Goal: Transaction & Acquisition: Book appointment/travel/reservation

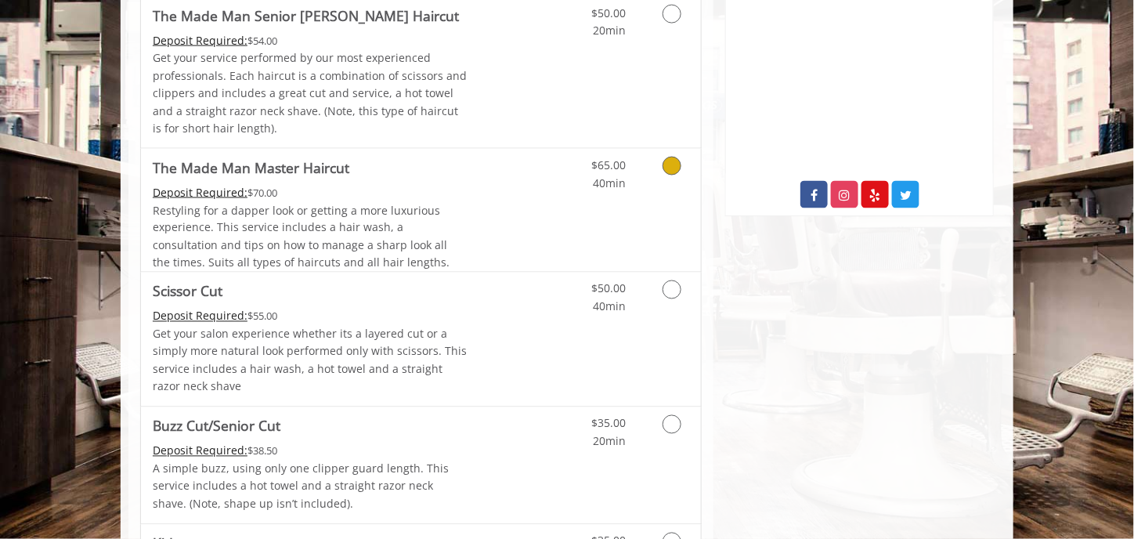
scroll to position [783, 0]
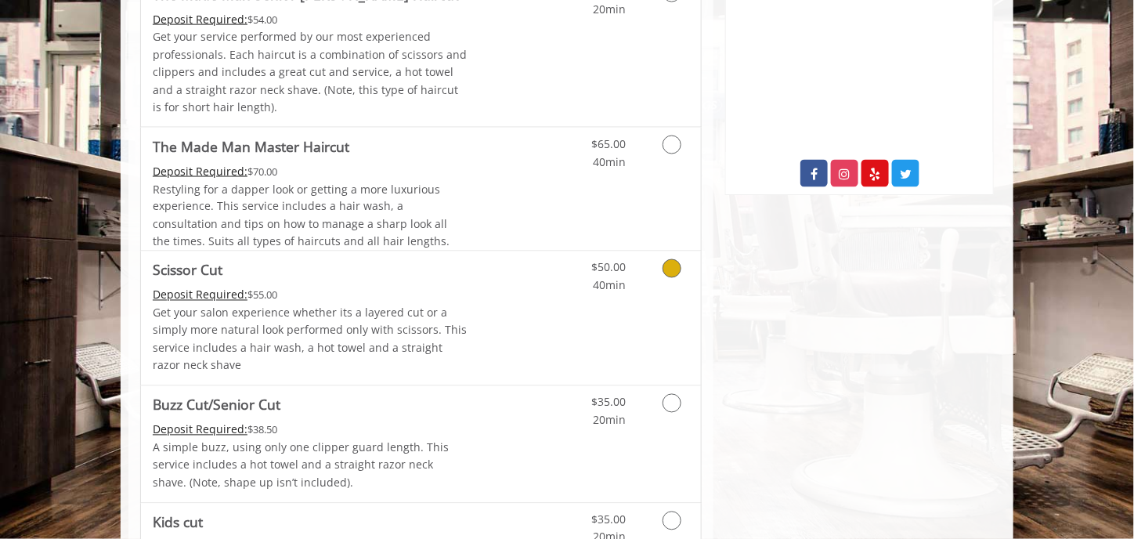
click at [666, 269] on icon "Grooming services" at bounding box center [672, 268] width 19 height 19
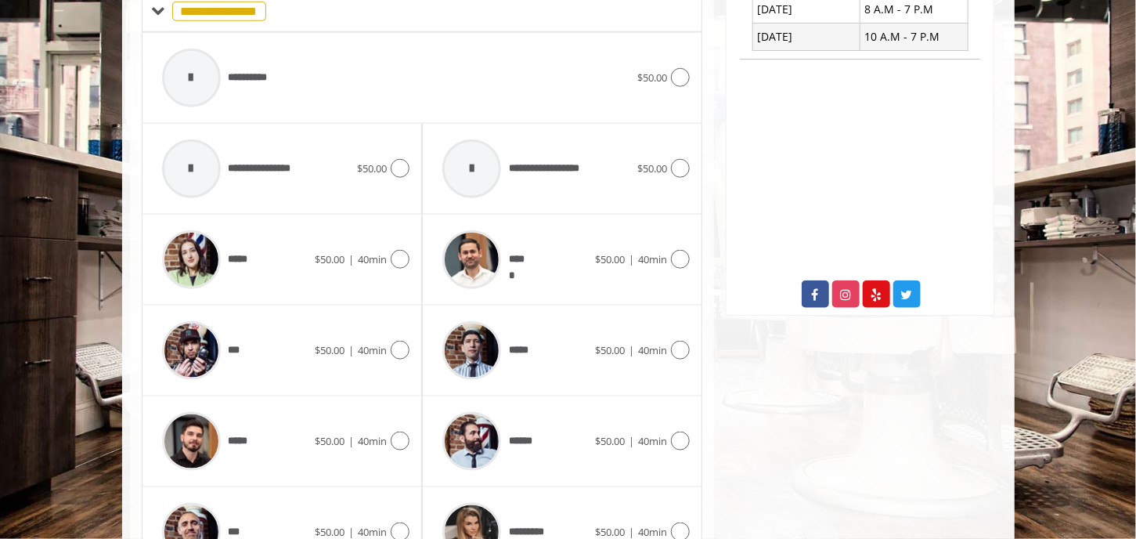
scroll to position [710, 0]
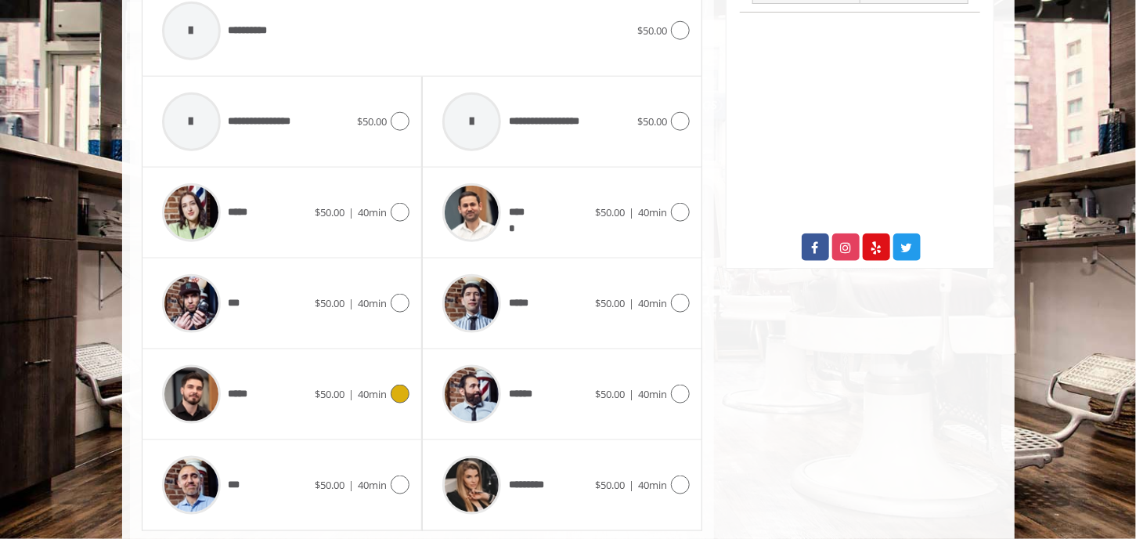
click at [192, 392] on img at bounding box center [191, 394] width 59 height 59
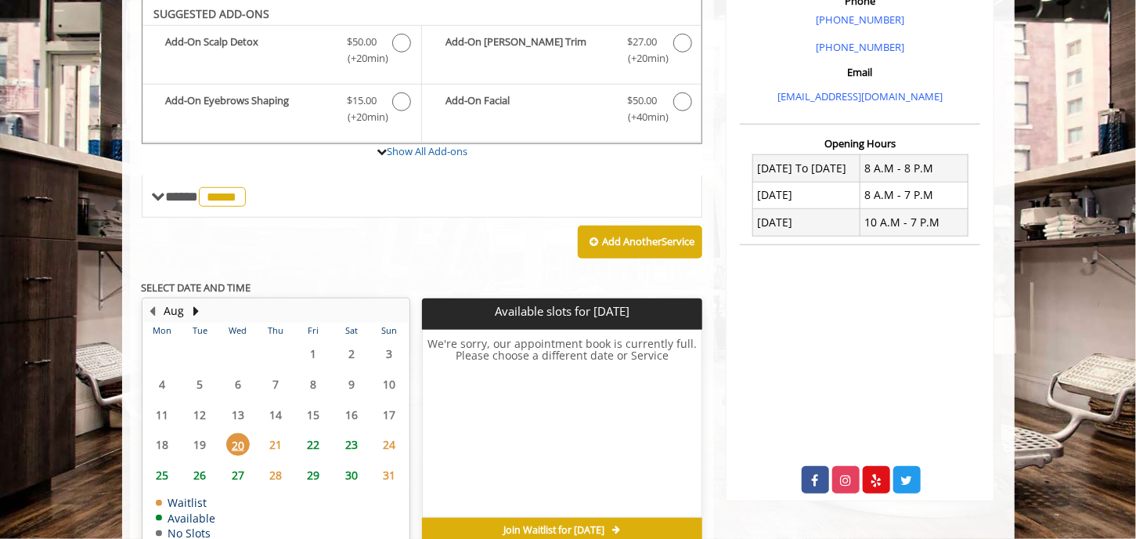
scroll to position [475, 0]
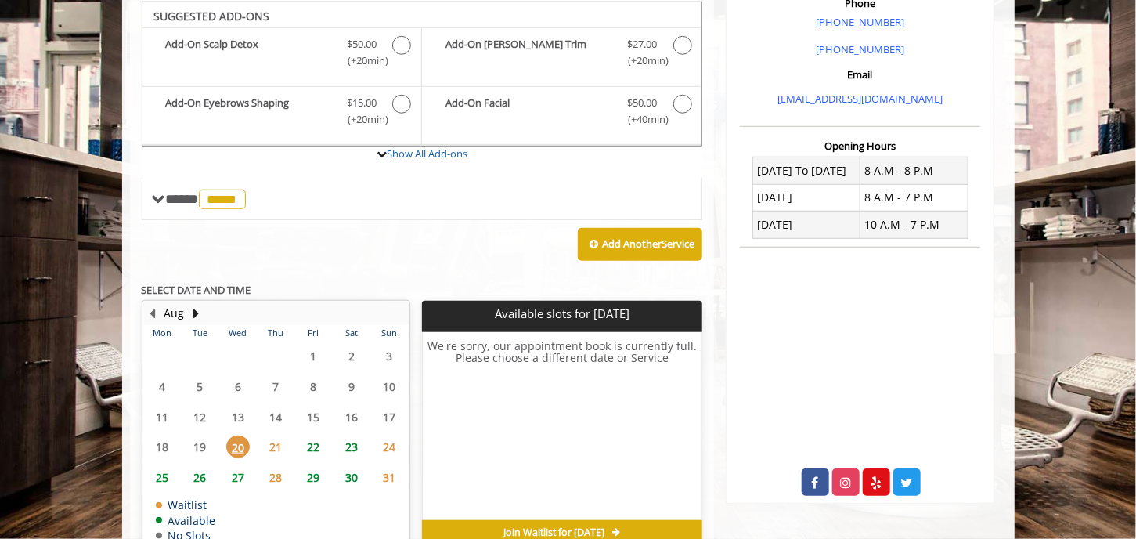
click at [276, 444] on span "21" at bounding box center [275, 446] width 23 height 23
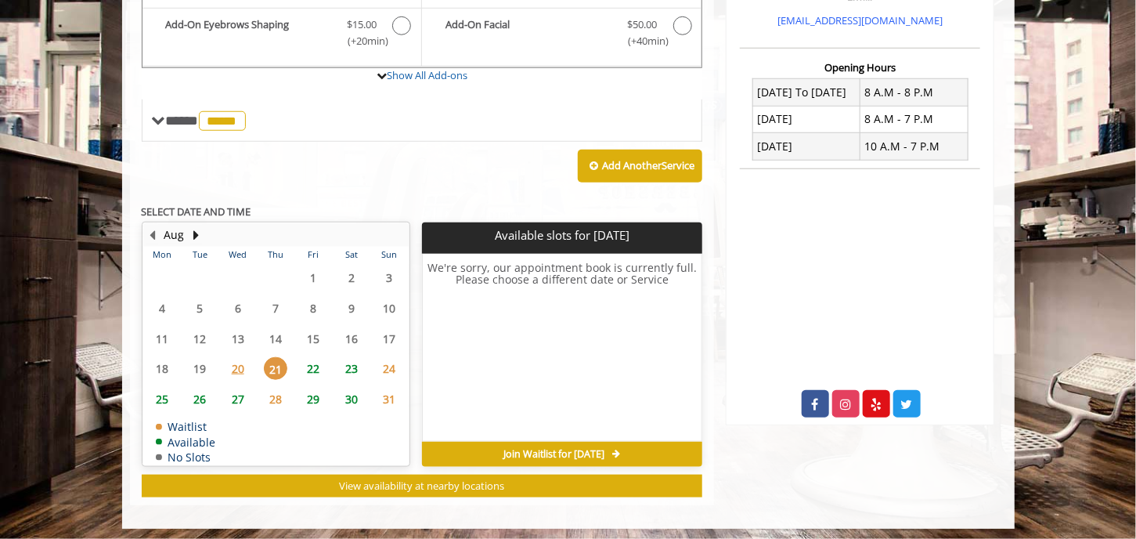
click at [321, 359] on span "22" at bounding box center [313, 368] width 23 height 23
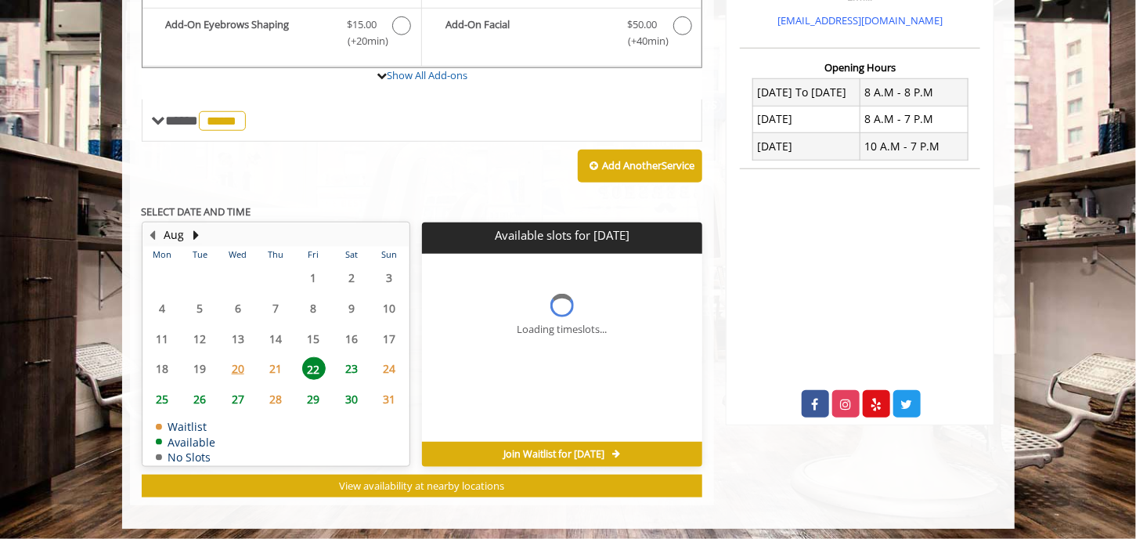
scroll to position [576, 0]
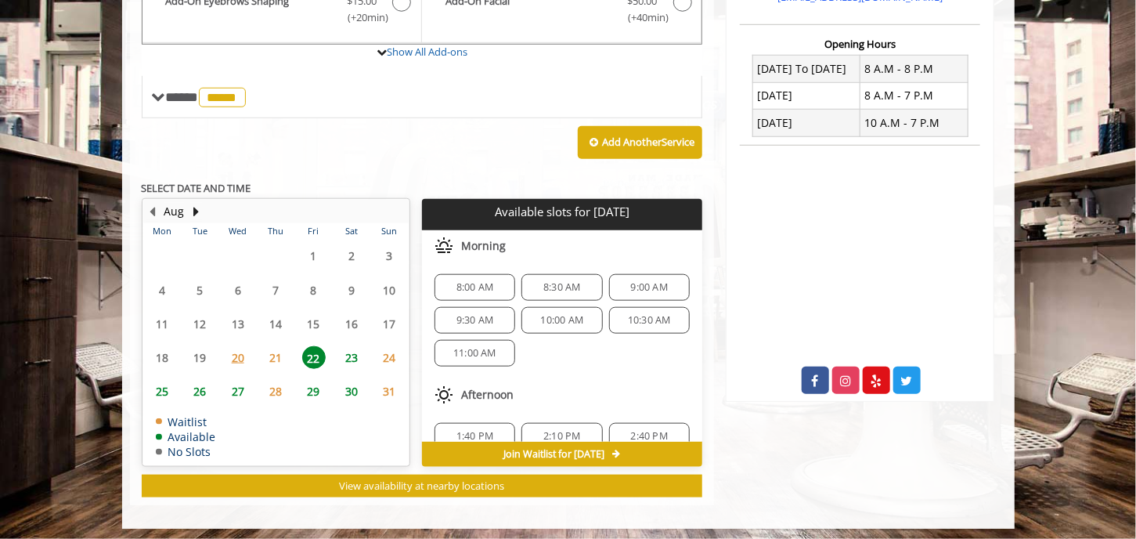
click at [235, 387] on span "27" at bounding box center [237, 391] width 23 height 23
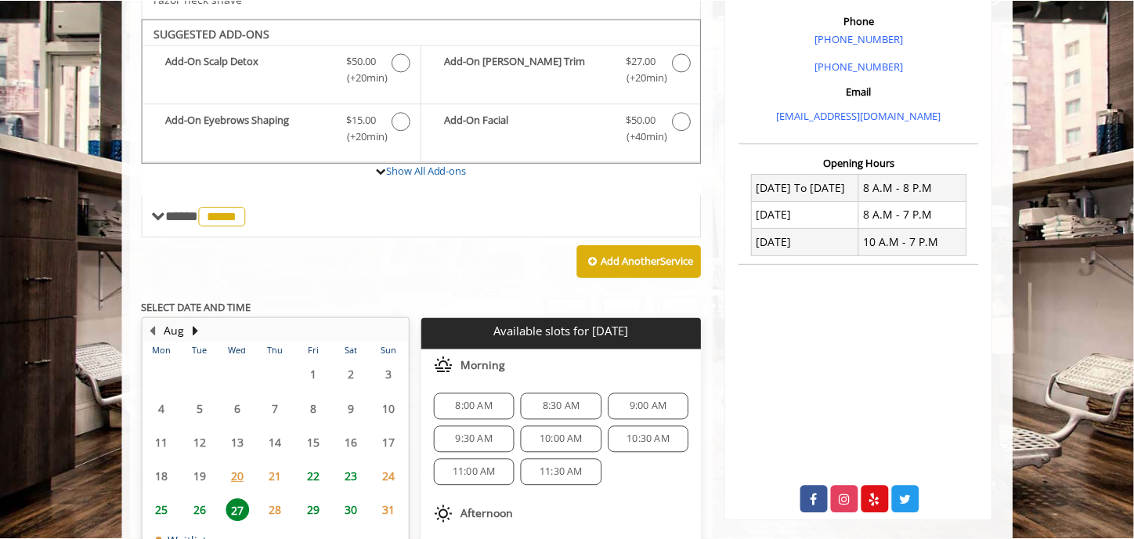
scroll to position [470, 0]
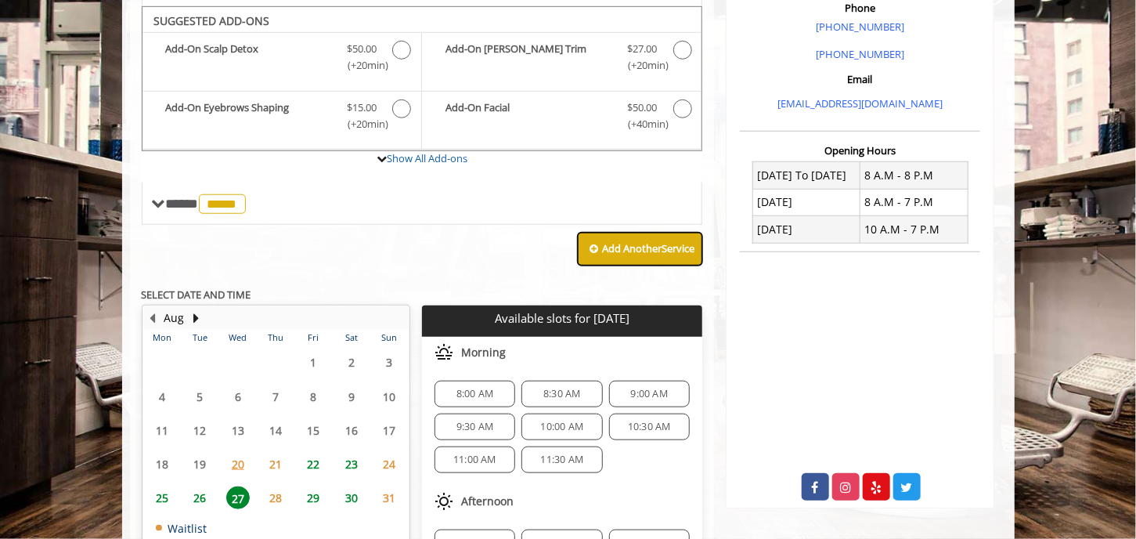
click at [637, 244] on b "Add Another Service" at bounding box center [648, 248] width 92 height 14
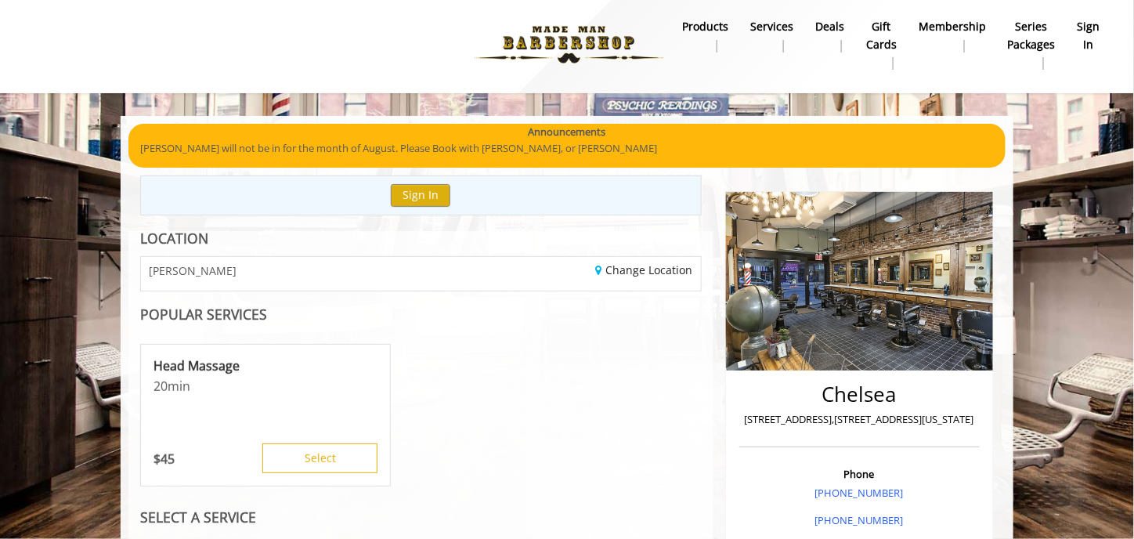
scroll to position [0, 0]
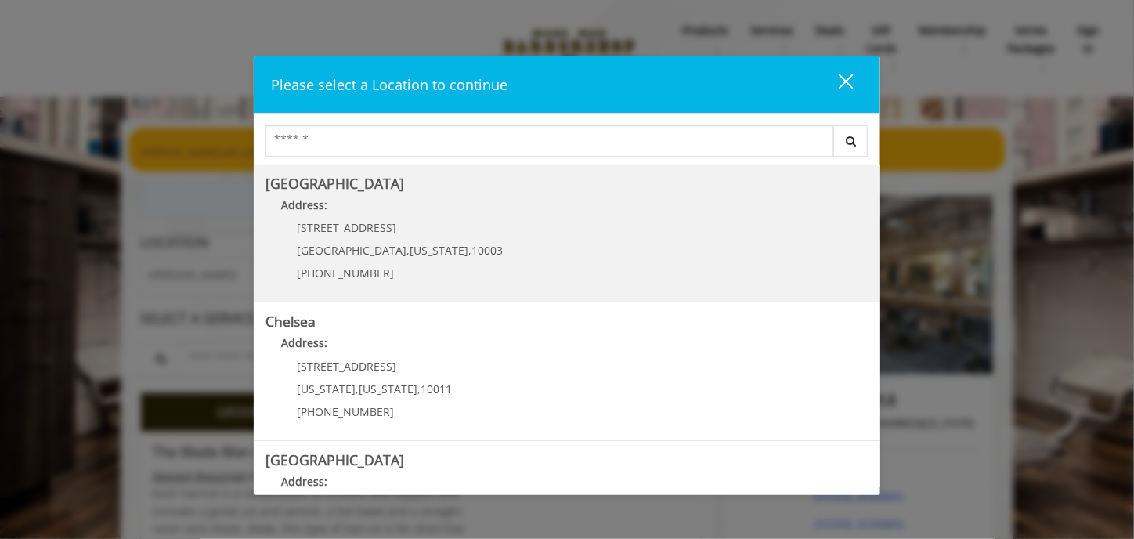
click at [440, 218] on Village "Address:" at bounding box center [566, 209] width 603 height 25
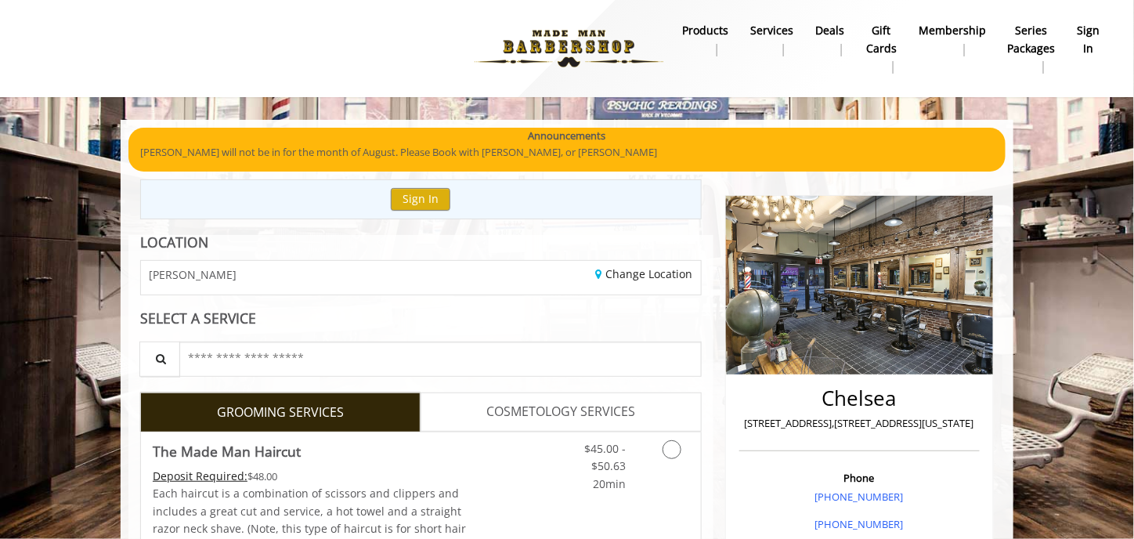
scroll to position [72, 0]
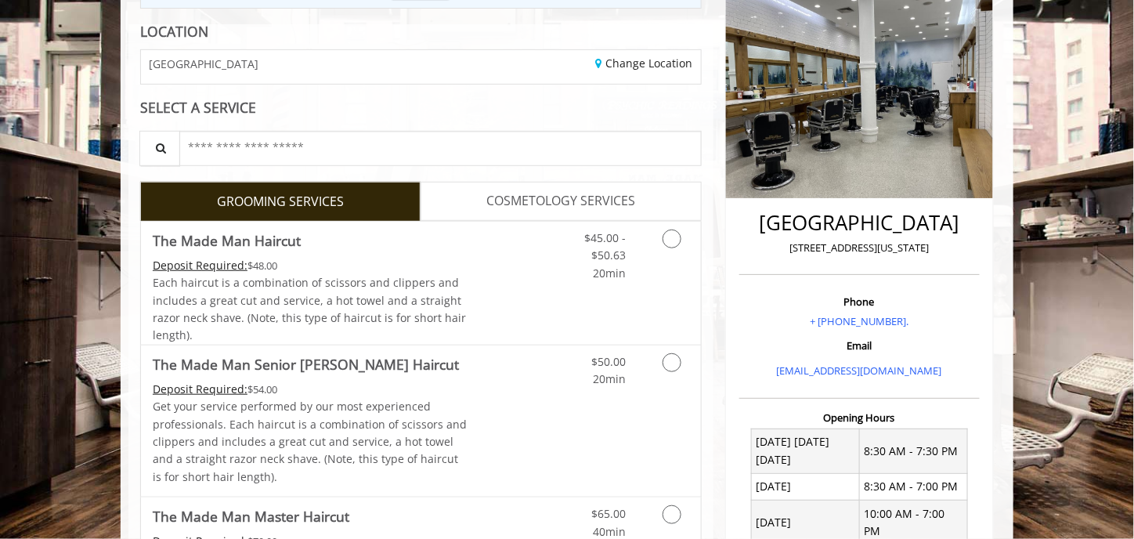
scroll to position [392, 0]
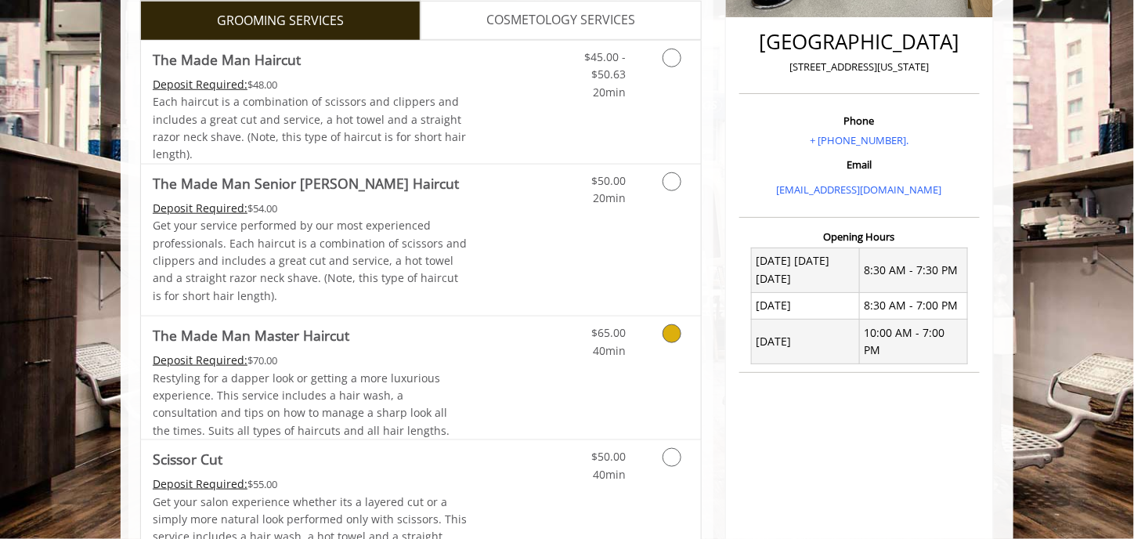
click at [662, 327] on link "Grooming services" at bounding box center [669, 337] width 40 height 43
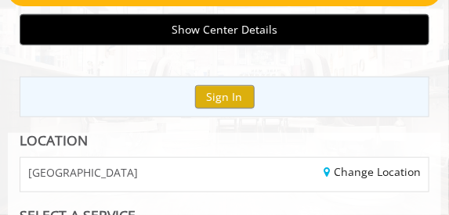
scroll to position [219, 0]
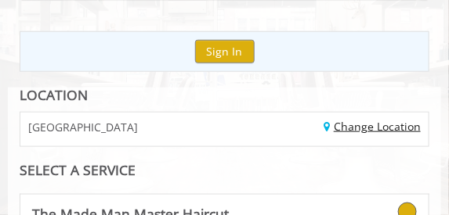
click at [391, 128] on link "Change Location" at bounding box center [371, 126] width 97 height 15
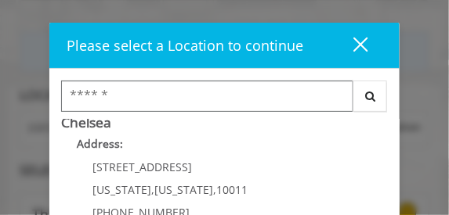
scroll to position [157, 0]
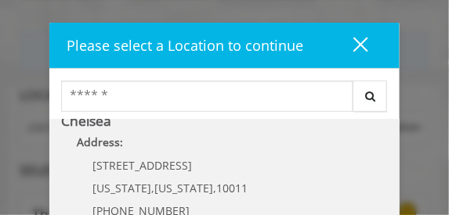
click at [151, 146] on p "Address:" at bounding box center [224, 146] width 327 height 25
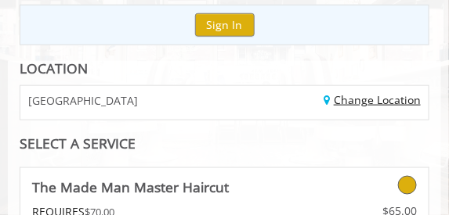
scroll to position [309, 0]
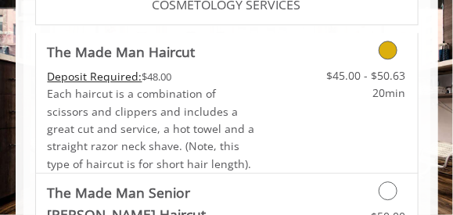
click at [387, 56] on icon "Grooming services" at bounding box center [388, 50] width 19 height 19
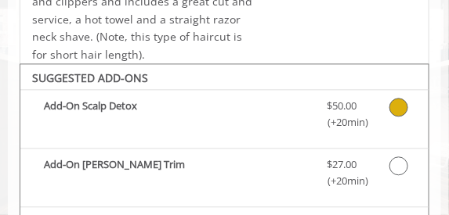
scroll to position [272, 0]
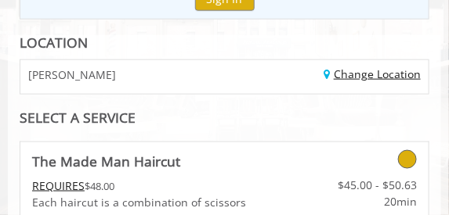
click at [367, 72] on link "Change Location" at bounding box center [371, 74] width 97 height 15
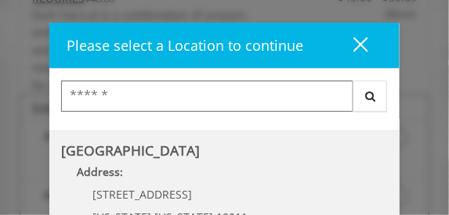
scroll to position [313, 0]
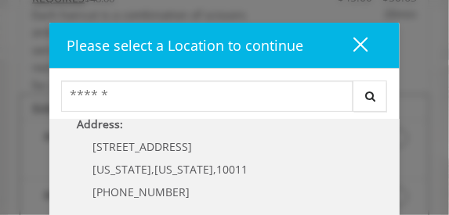
click at [210, 141] on Street "Address:" at bounding box center [224, 128] width 327 height 25
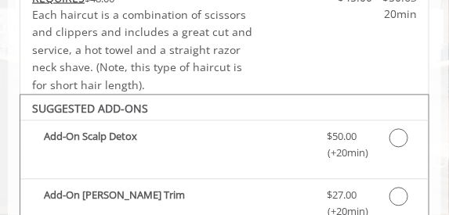
scroll to position [238, 0]
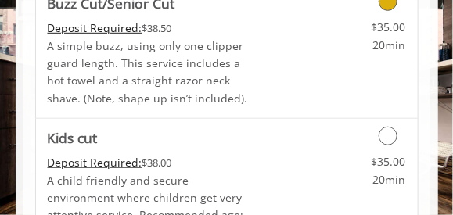
scroll to position [1065, 0]
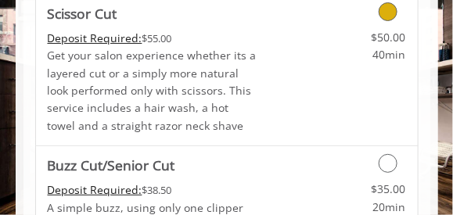
click at [384, 12] on icon "Grooming services" at bounding box center [388, 11] width 19 height 19
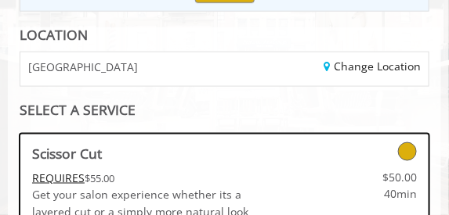
scroll to position [313, 0]
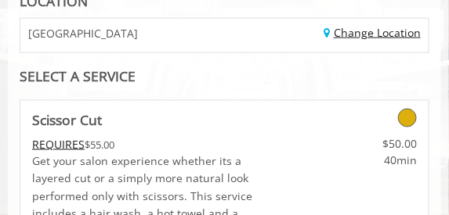
click at [374, 28] on link "Change Location" at bounding box center [371, 32] width 97 height 15
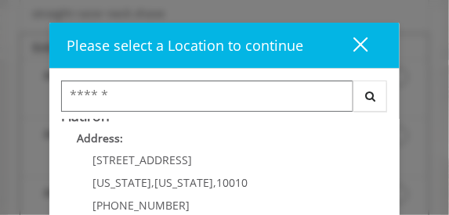
scroll to position [439, 0]
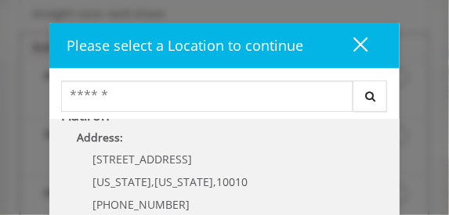
click at [187, 181] on div "10 E 23rd St New York , New York , 10010 (917) 475-1765" at bounding box center [158, 188] width 194 height 68
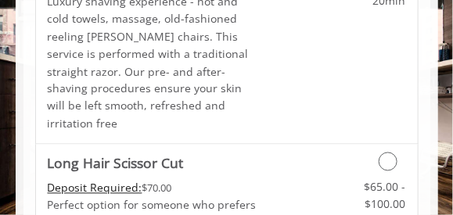
scroll to position [2475, 0]
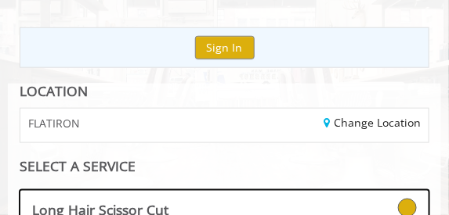
scroll to position [297, 0]
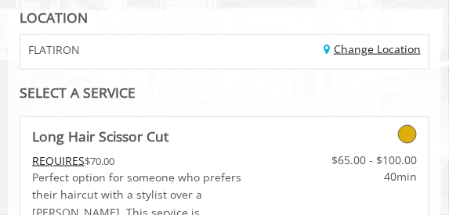
click at [375, 45] on link "Change Location" at bounding box center [371, 49] width 97 height 15
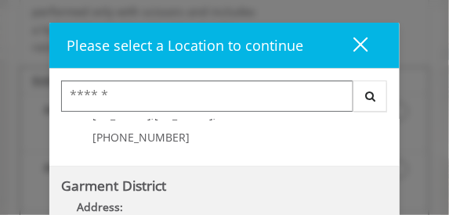
scroll to position [562, 0]
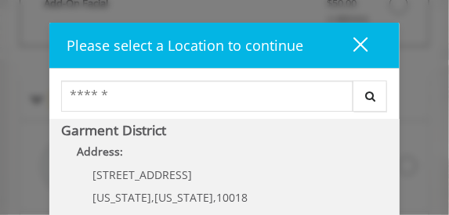
click at [172, 169] on District "Address:" at bounding box center [224, 156] width 327 height 25
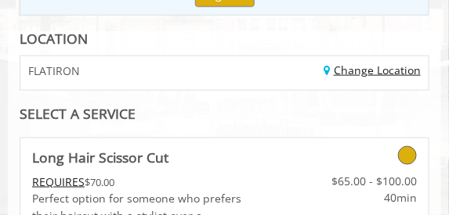
scroll to position [353, 0]
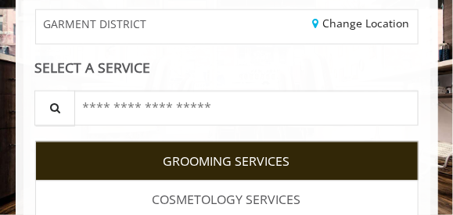
scroll to position [470, 0]
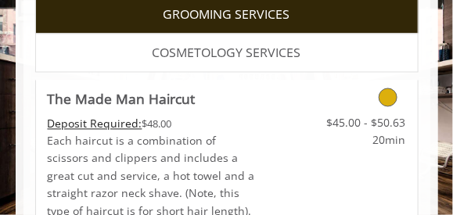
click at [384, 99] on icon "Grooming services" at bounding box center [388, 97] width 19 height 19
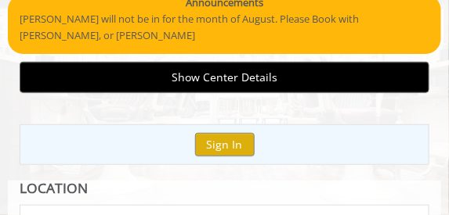
scroll to position [188, 0]
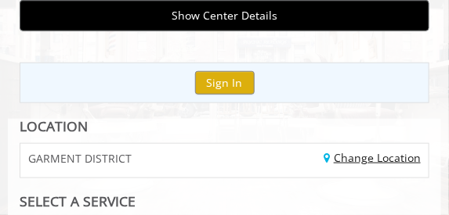
click at [358, 157] on link "Change Location" at bounding box center [371, 157] width 97 height 15
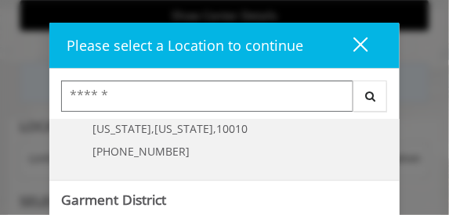
scroll to position [533, 0]
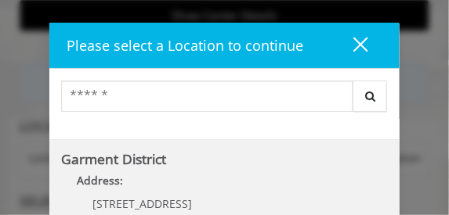
click at [161, 181] on District "Garment District Address: [STREET_ADDRESS][US_STATE][US_STATE] (212) 997-4247" at bounding box center [224, 210] width 327 height 114
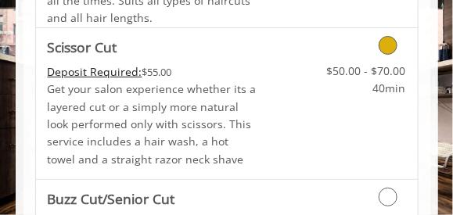
scroll to position [1034, 0]
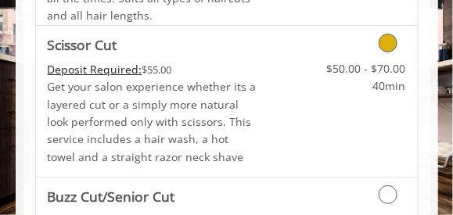
click at [384, 45] on icon "Grooming services" at bounding box center [388, 43] width 19 height 19
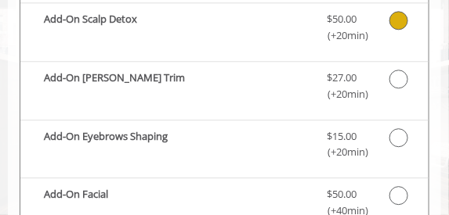
scroll to position [627, 0]
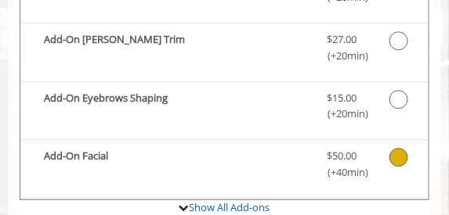
click at [389, 161] on icon "Scissor Cut Add-onS" at bounding box center [398, 157] width 19 height 19
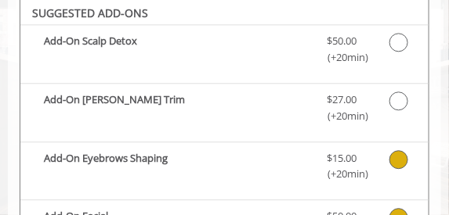
scroll to position [565, 0]
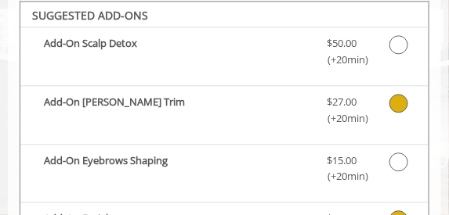
click at [391, 103] on icon "Scissor Cut Add-onS" at bounding box center [398, 103] width 19 height 19
click at [389, 164] on icon "Scissor Cut Add-onS" at bounding box center [398, 162] width 19 height 19
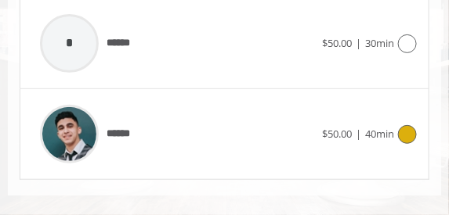
scroll to position [1919, 0]
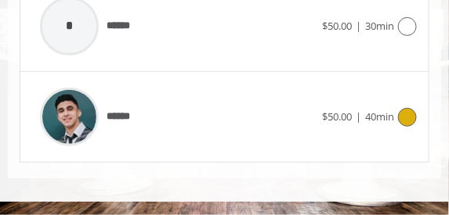
click at [398, 119] on icon at bounding box center [407, 117] width 19 height 19
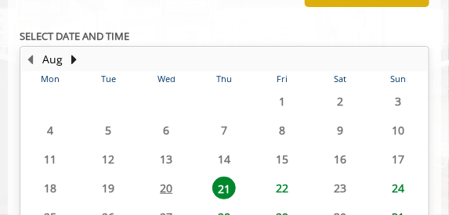
scroll to position [970, 0]
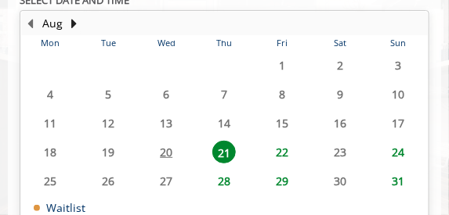
click at [225, 153] on span "21" at bounding box center [223, 152] width 23 height 23
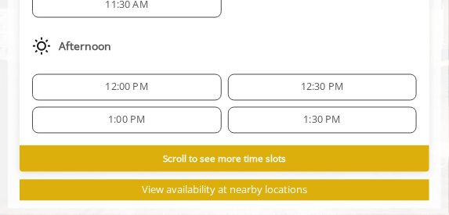
scroll to position [1345, 0]
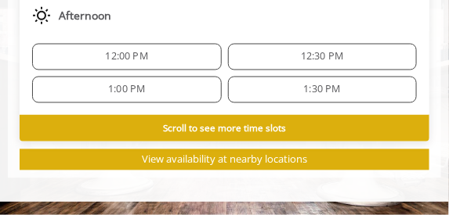
click at [242, 131] on b "Scroll to see more time slots" at bounding box center [224, 128] width 123 height 13
click at [226, 128] on b "Scroll to see more time slots" at bounding box center [224, 128] width 123 height 13
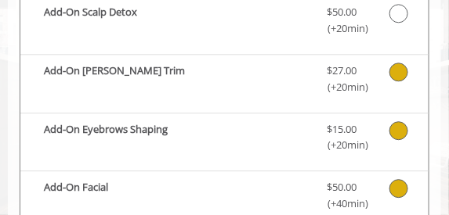
scroll to position [593, 0]
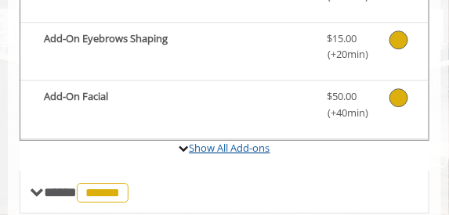
click at [215, 152] on link "Show All Add-ons" at bounding box center [230, 148] width 81 height 14
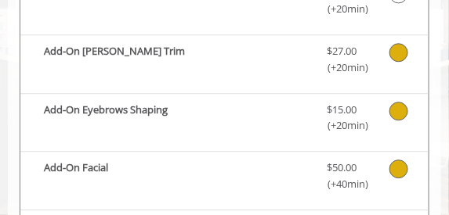
scroll to position [585, 0]
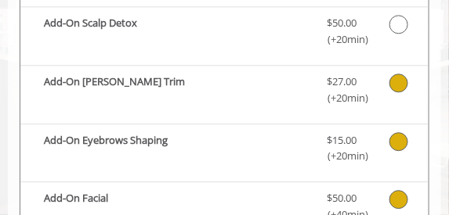
click at [389, 78] on icon "Scissor Cut Add-onS" at bounding box center [398, 83] width 19 height 19
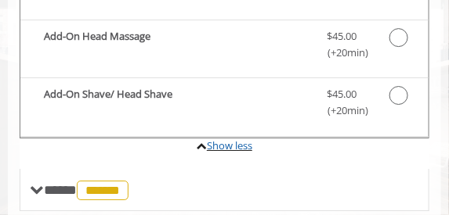
scroll to position [816, 0]
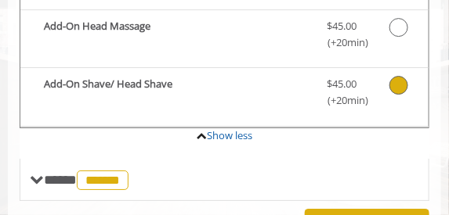
click at [389, 85] on icon "Scissor Cut Add-onS" at bounding box center [398, 85] width 19 height 19
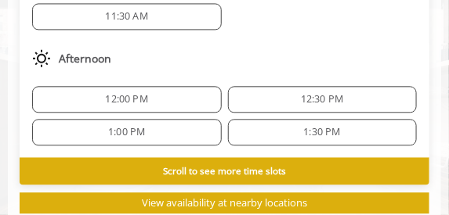
scroll to position [1492, 0]
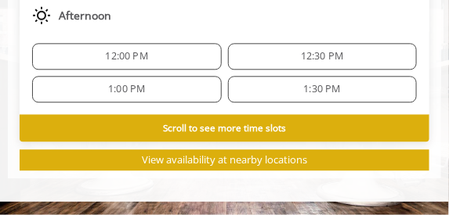
click at [175, 124] on b "Scroll to see more time slots" at bounding box center [224, 127] width 123 height 13
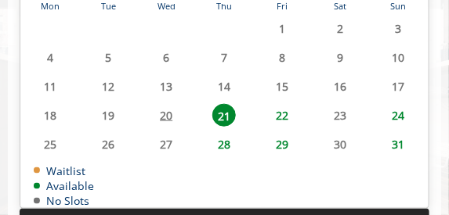
scroll to position [1147, 0]
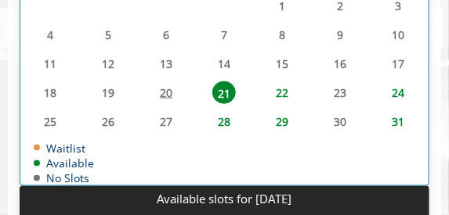
click at [169, 122] on table "Mon Tue Wed Thu Fri Sat Sun 28 29 30 31 1 2 3 4 5 6 7 8 9 10 11 12 13 14 15 16 …" at bounding box center [224, 80] width 406 height 209
click at [111, 120] on table "Mon Tue Wed Thu Fri Sat Sun 28 29 30 31 1 2 3 4 5 6 7 8 9 10 11 12 13 14 15 16 …" at bounding box center [224, 80] width 406 height 209
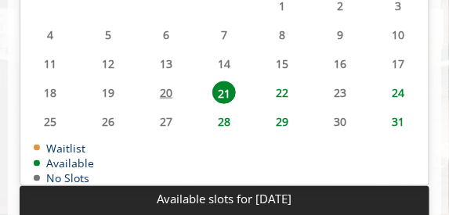
click at [225, 123] on span "28" at bounding box center [223, 121] width 23 height 23
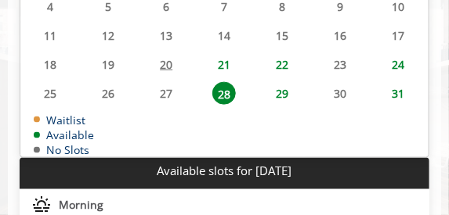
scroll to position [1117, 0]
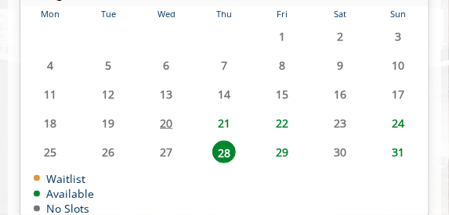
click at [280, 123] on span "22" at bounding box center [282, 123] width 23 height 23
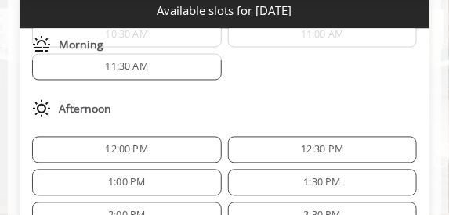
scroll to position [157, 0]
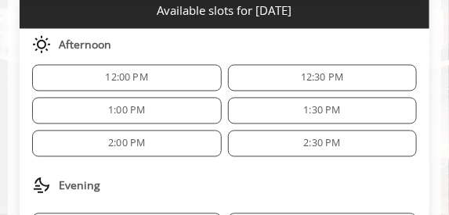
click at [255, 72] on span "12:30 PM" at bounding box center [322, 78] width 175 height 13
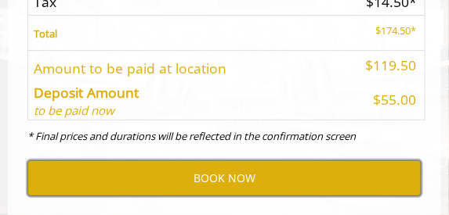
scroll to position [1859, 0]
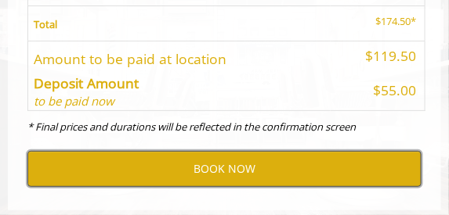
click at [210, 175] on button "BOOK NOW" at bounding box center [224, 169] width 394 height 36
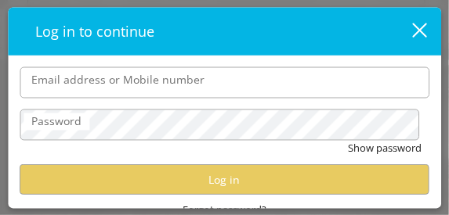
click at [114, 81] on input "Email address or Mobile number" at bounding box center [225, 82] width 410 height 31
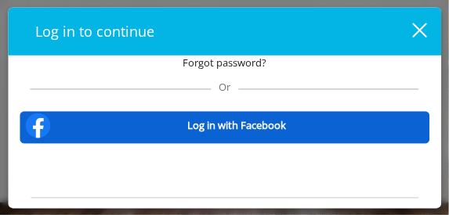
scroll to position [187, 0]
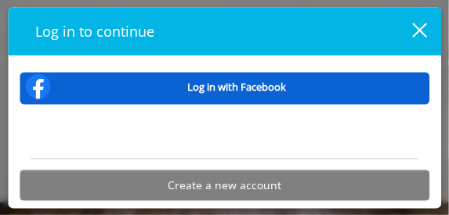
type input "**********"
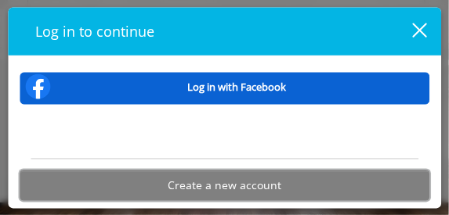
click at [212, 177] on button "Create a new account" at bounding box center [225, 186] width 410 height 31
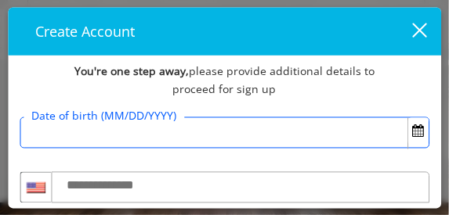
scroll to position [130, 0]
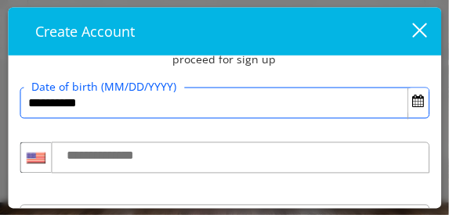
type input "**********"
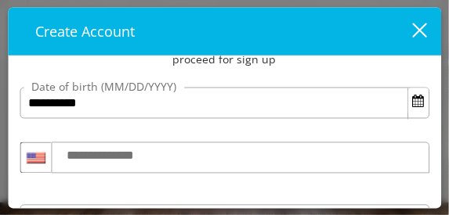
click at [113, 150] on label "**********" at bounding box center [115, 156] width 113 height 20
click at [113, 150] on input "**********" at bounding box center [240, 158] width 378 height 31
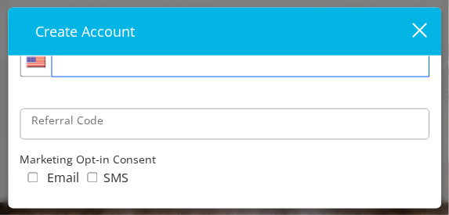
scroll to position [255, 0]
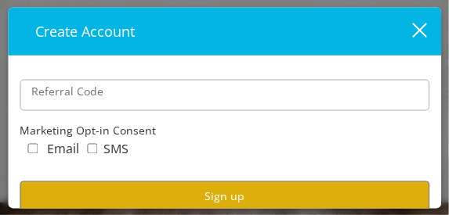
type input "**********"
click at [45, 100] on label "Referral Code" at bounding box center [67, 92] width 88 height 17
click at [45, 100] on input "Referral Code" at bounding box center [225, 95] width 410 height 31
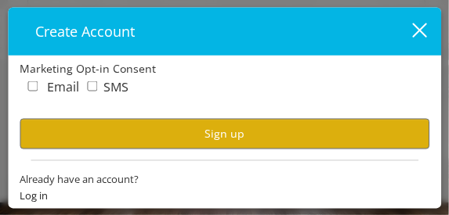
scroll to position [321, 0]
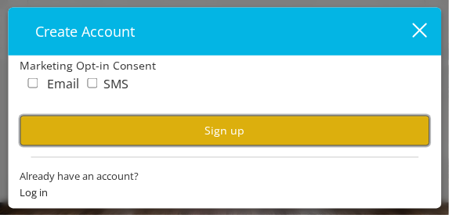
click at [213, 126] on button "Sign up" at bounding box center [225, 131] width 410 height 31
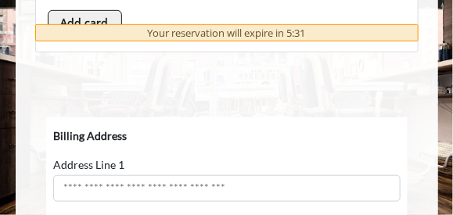
scroll to position [1316, 0]
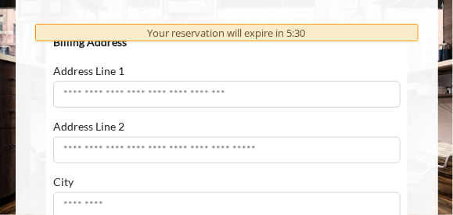
click at [122, 85] on input "Address Line 1" at bounding box center [226, 94] width 348 height 27
type input "**********"
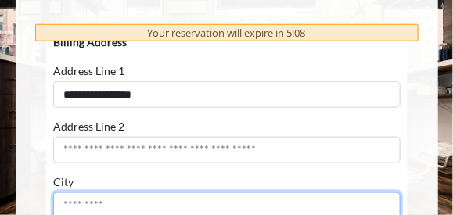
scroll to position [1317, 0]
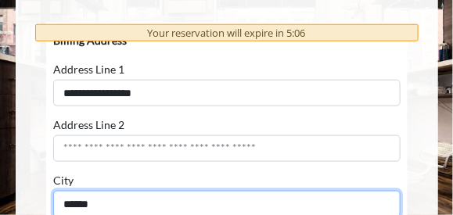
type input "******"
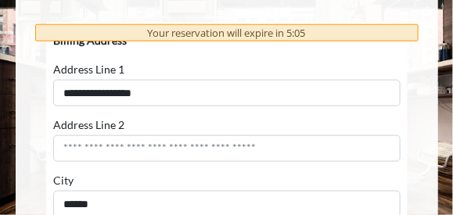
scroll to position [1468, 0]
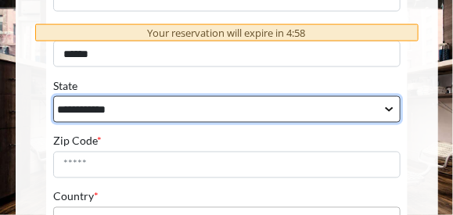
click at [185, 110] on select "**********" at bounding box center [225, 110] width 347 height 27
select select "**"
click at [52, 124] on select "**********" at bounding box center [225, 110] width 347 height 27
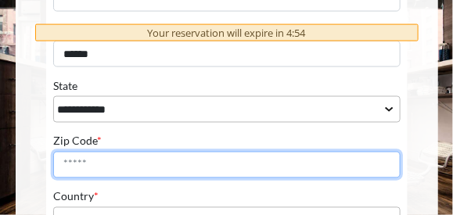
click at [135, 167] on input "Zip Code *" at bounding box center [226, 166] width 348 height 27
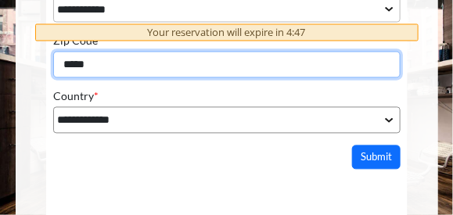
scroll to position [1593, 0]
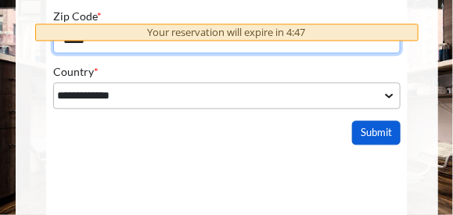
type input "*****"
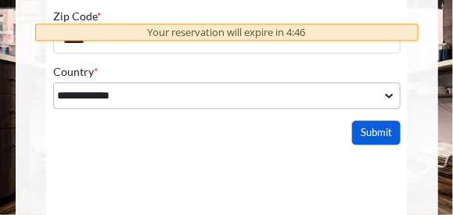
click at [362, 137] on button "Submit" at bounding box center [376, 133] width 49 height 24
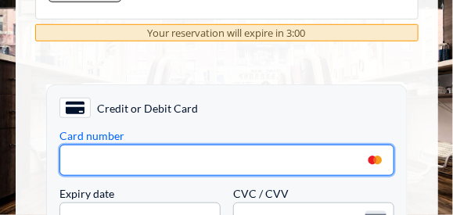
scroll to position [1349, 0]
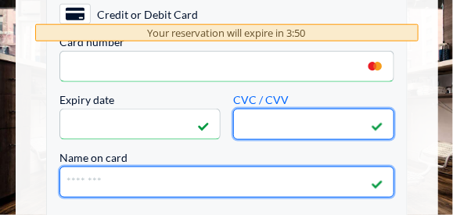
click at [117, 178] on input "Name on card" at bounding box center [226, 182] width 335 height 31
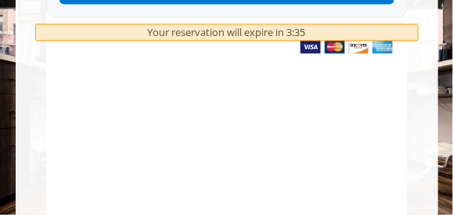
scroll to position [1505, 0]
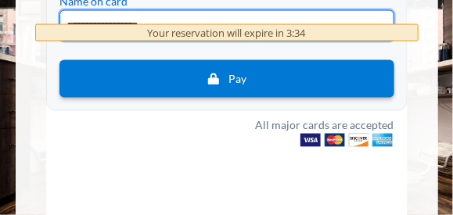
type input "**********"
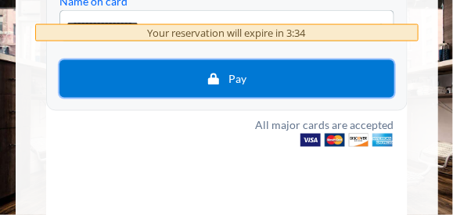
click at [233, 76] on span "Pay" at bounding box center [238, 80] width 18 height 13
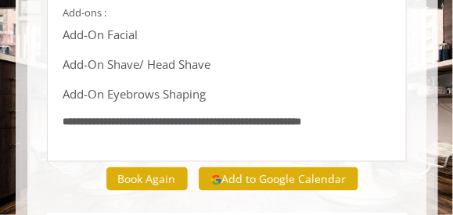
scroll to position [376, 0]
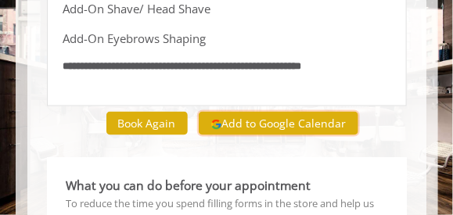
click at [271, 121] on button "Add to Google Calendar" at bounding box center [279, 123] width 160 height 23
